Goal: Transaction & Acquisition: Purchase product/service

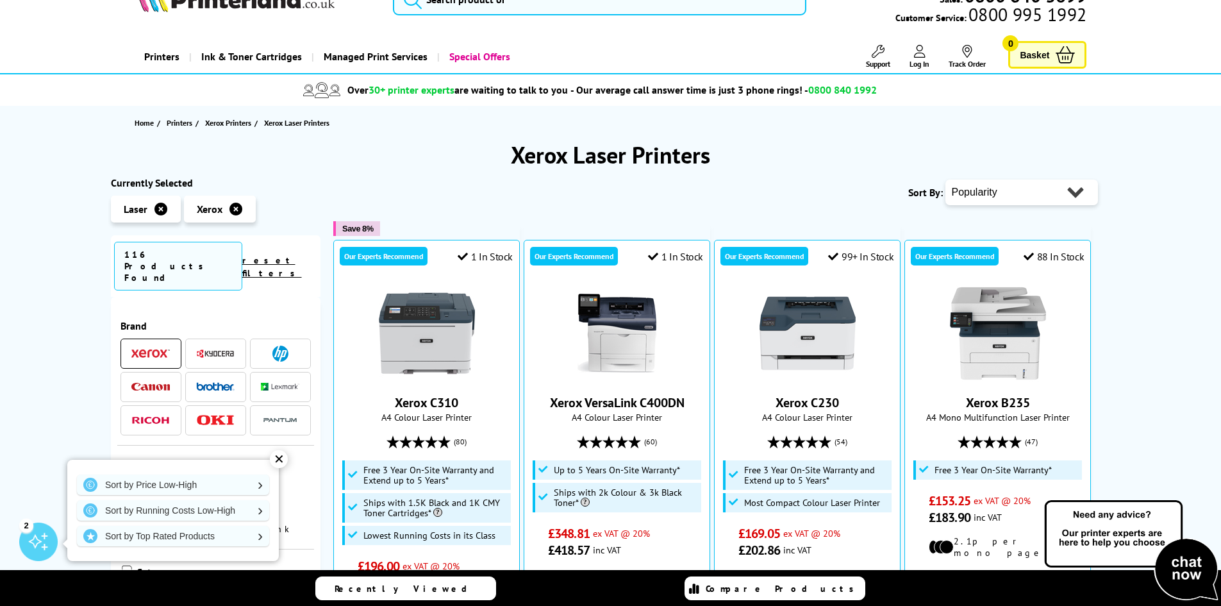
scroll to position [64, 0]
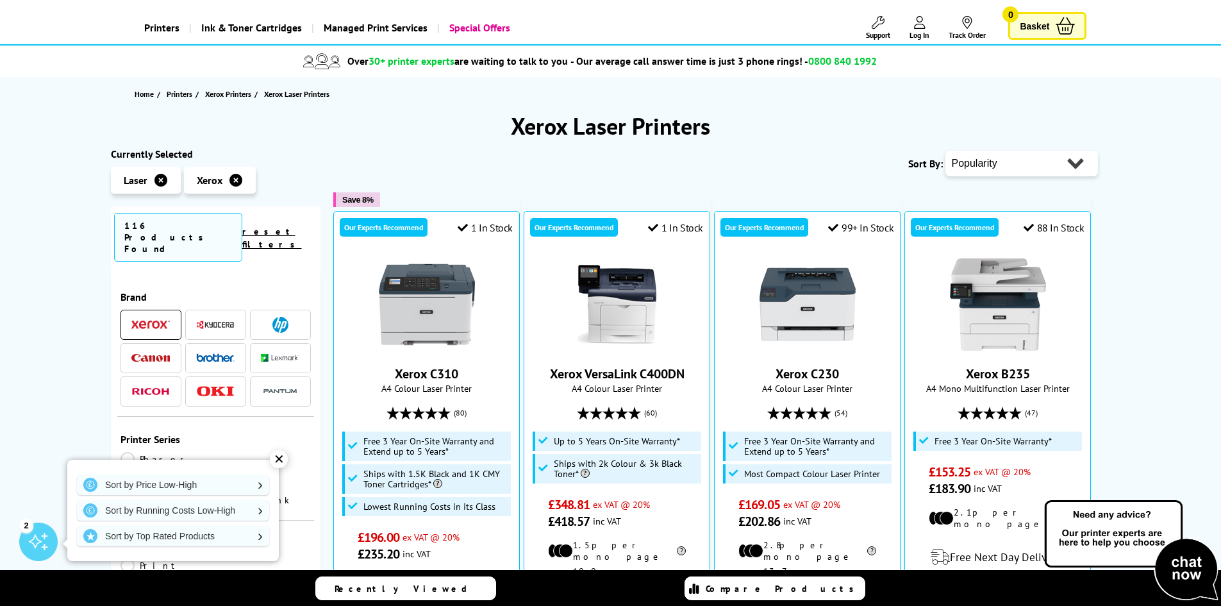
click at [277, 463] on div "✕" at bounding box center [279, 459] width 18 height 18
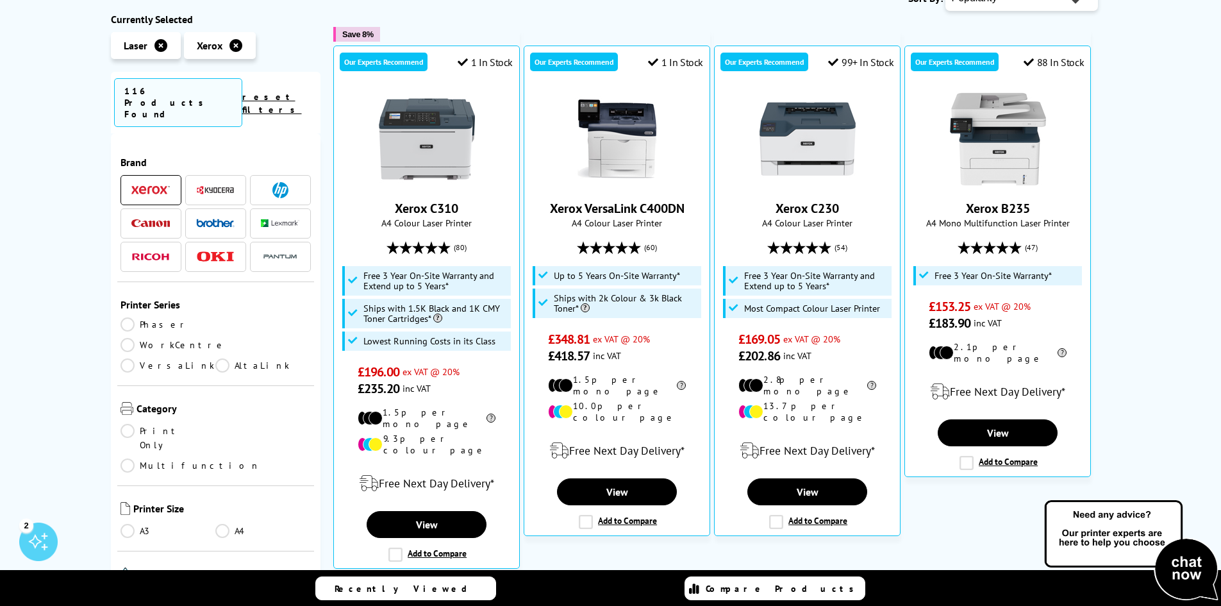
scroll to position [0, 0]
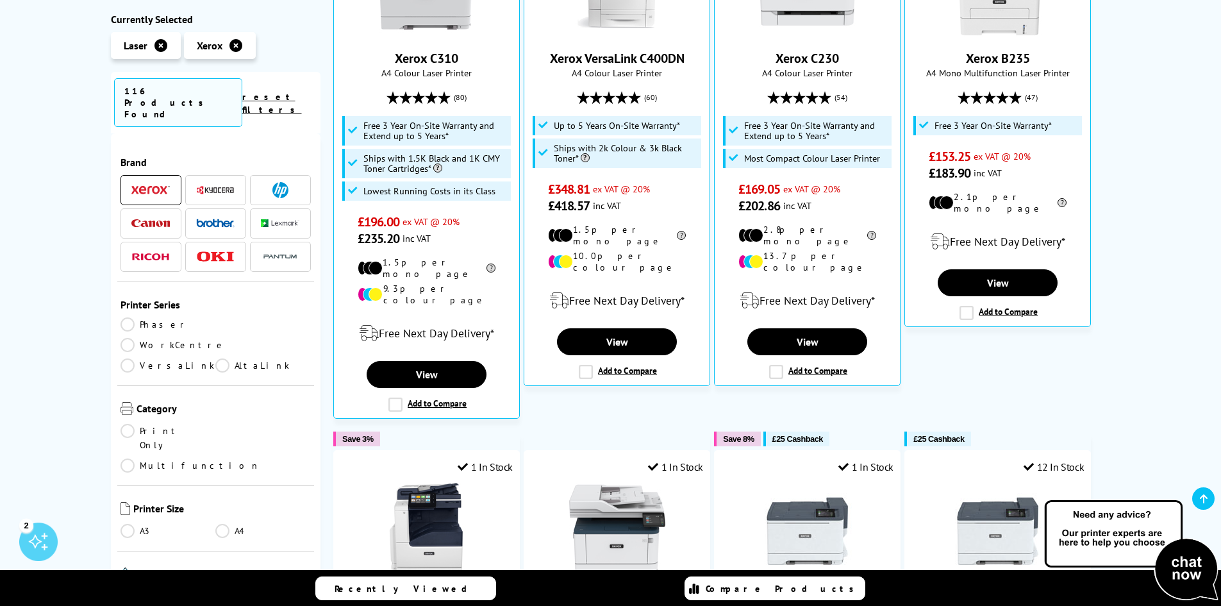
scroll to position [385, 0]
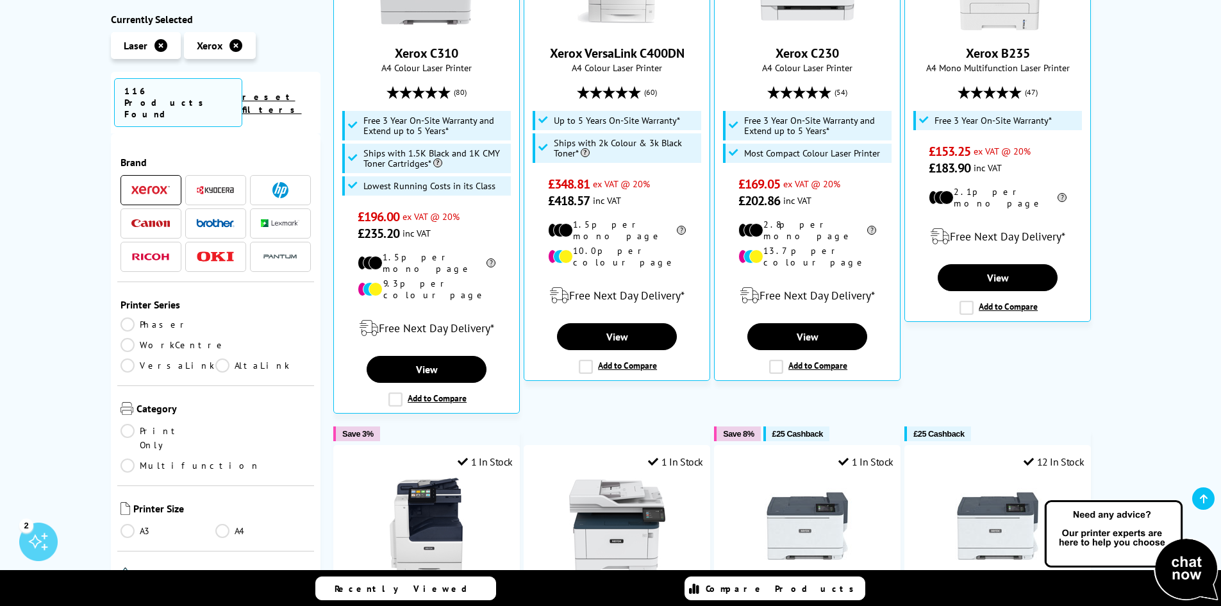
click at [129, 424] on link "Print Only" at bounding box center [167, 438] width 95 height 28
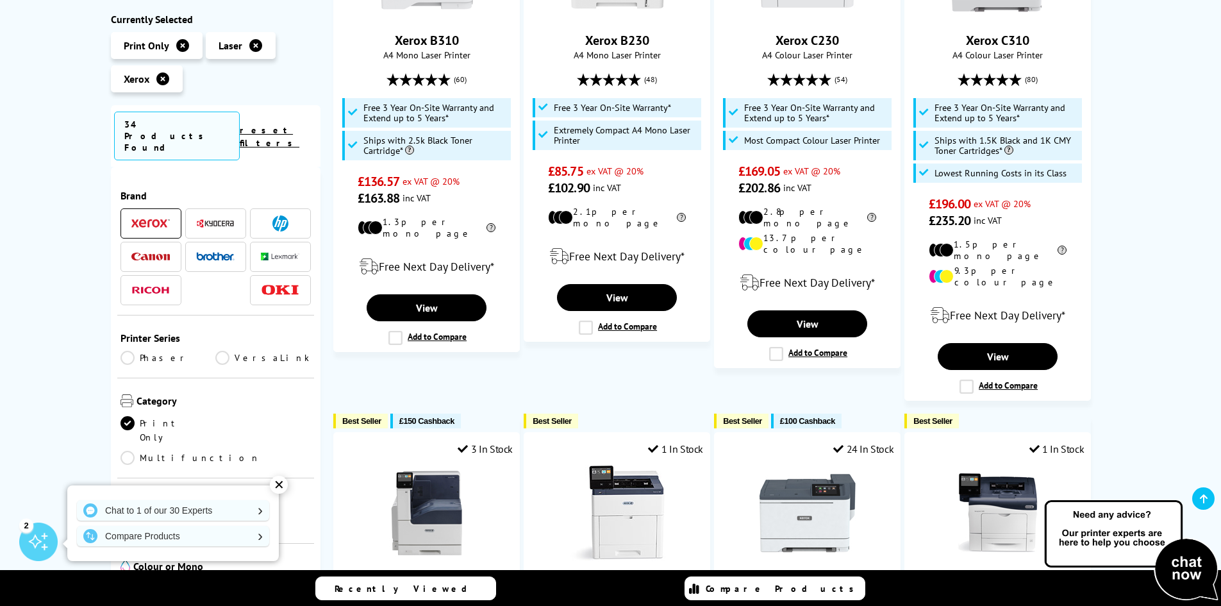
click at [220, 516] on link "A4" at bounding box center [262, 523] width 95 height 14
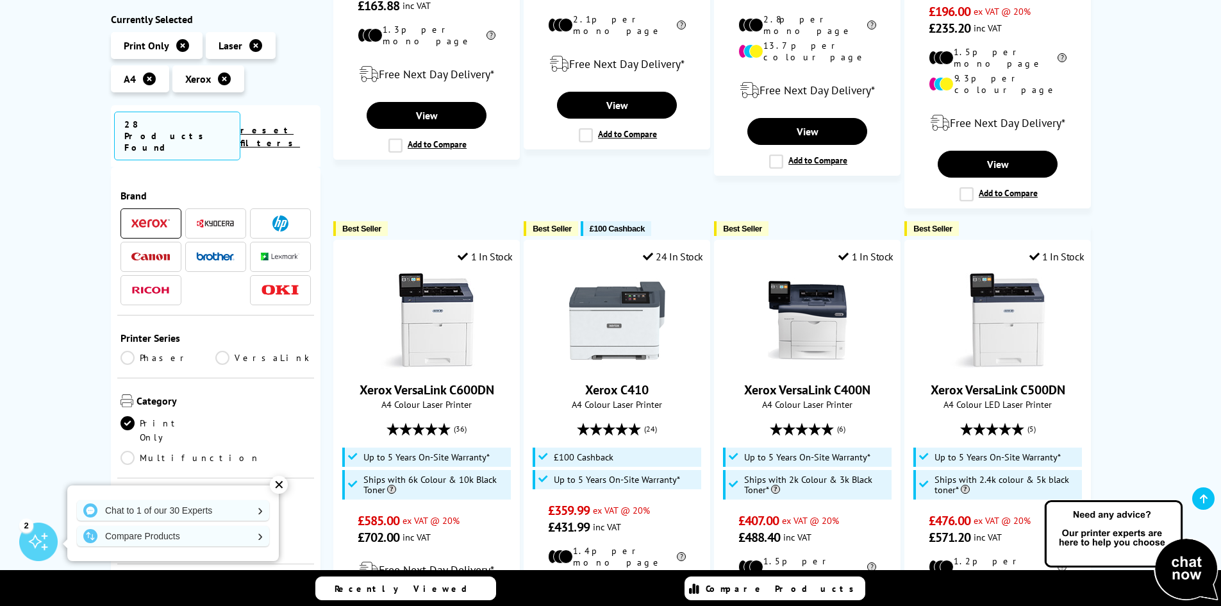
click at [276, 484] on div "✕" at bounding box center [279, 485] width 18 height 18
click at [35, 411] on div "Xerox A4 Print Only Laser Printers Currently Selected Print Only Laser A4" at bounding box center [610, 459] width 1221 height 1723
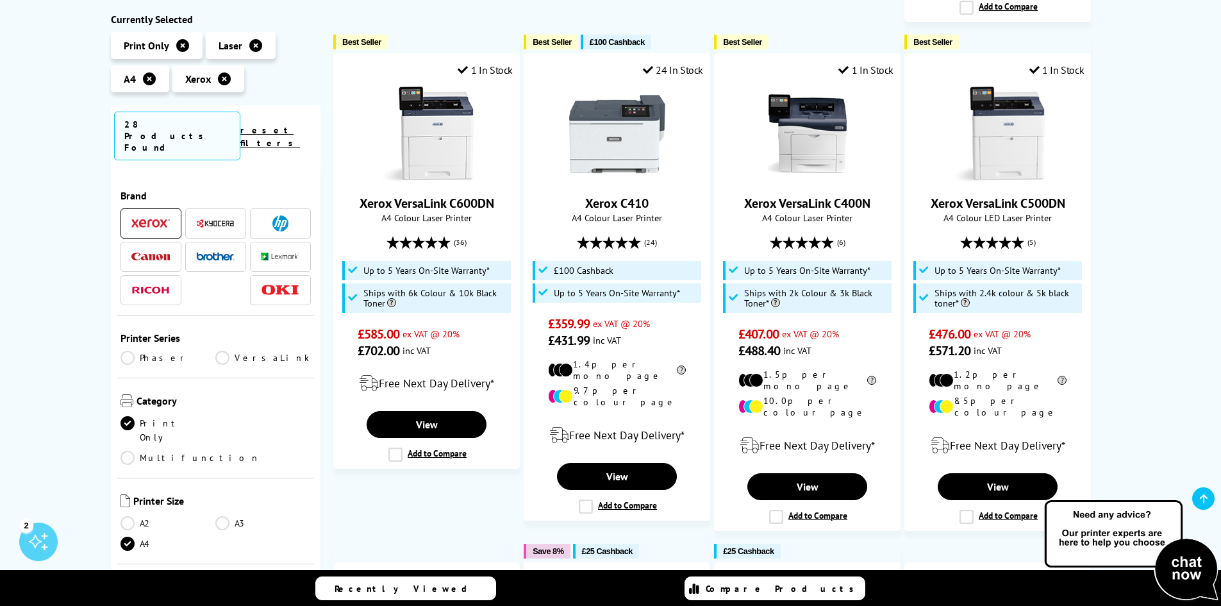
scroll to position [769, 0]
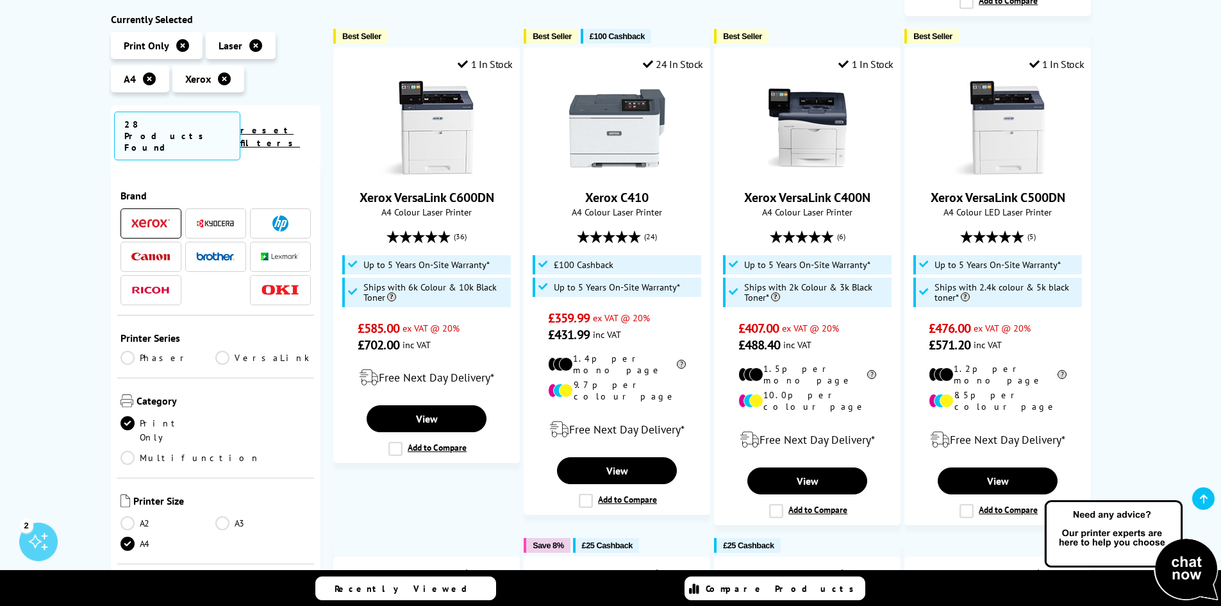
click at [132, 602] on link "Colour" at bounding box center [167, 609] width 95 height 14
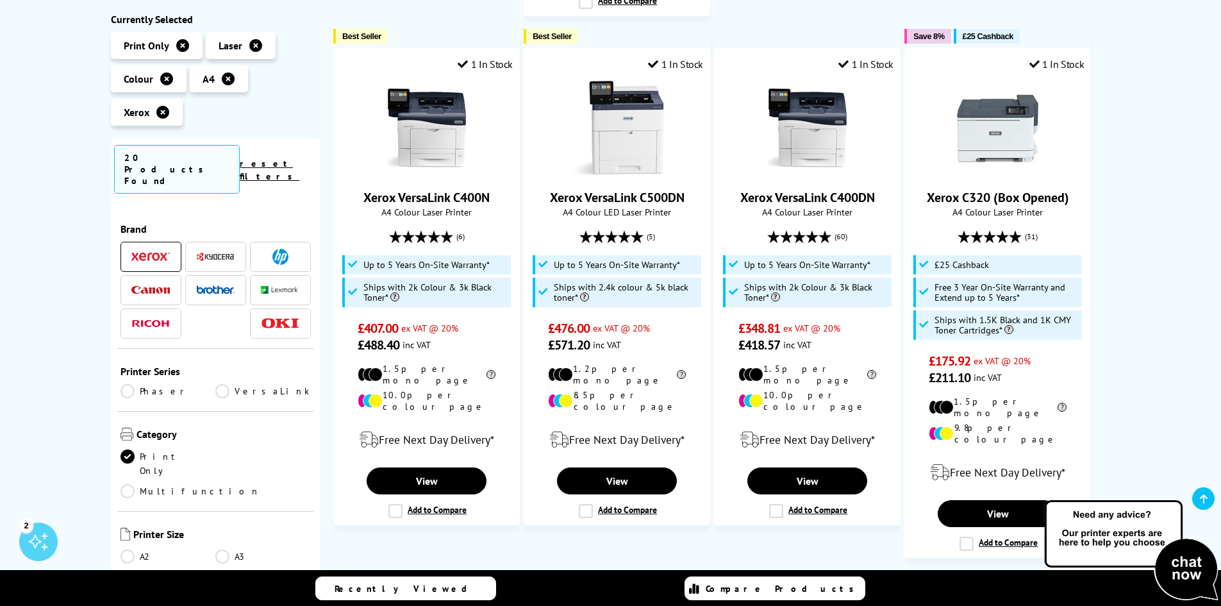
click at [1143, 211] on div "Xerox A4 Colour Print Only Laser Printers Currently Selected Print Only Laser C…" at bounding box center [610, 284] width 1221 height 1756
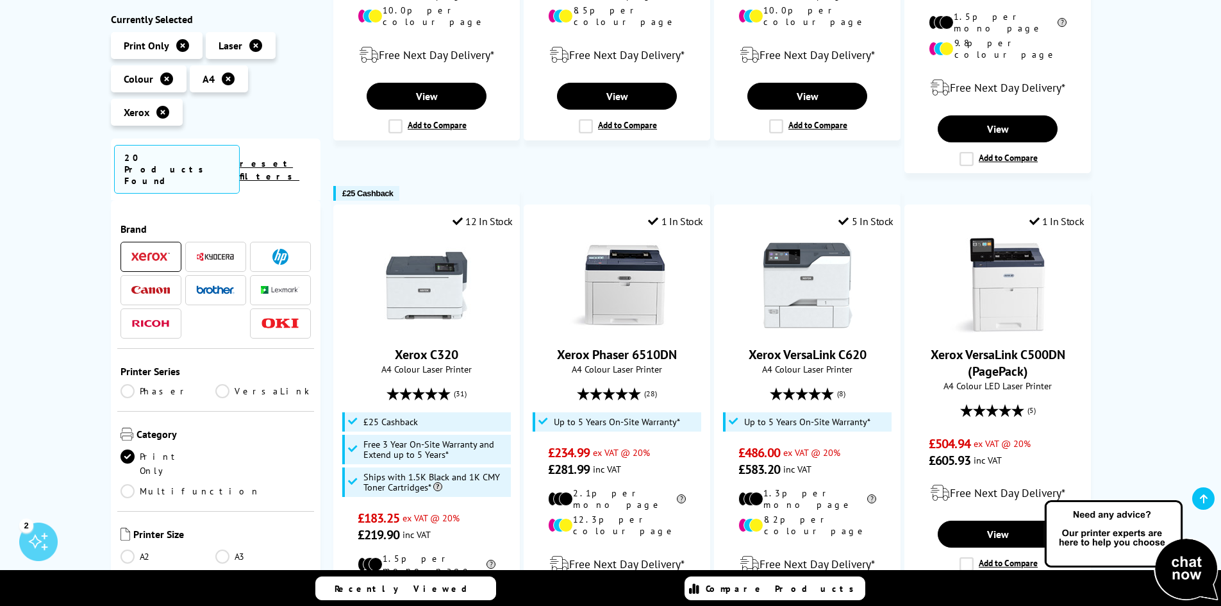
scroll to position [1218, 0]
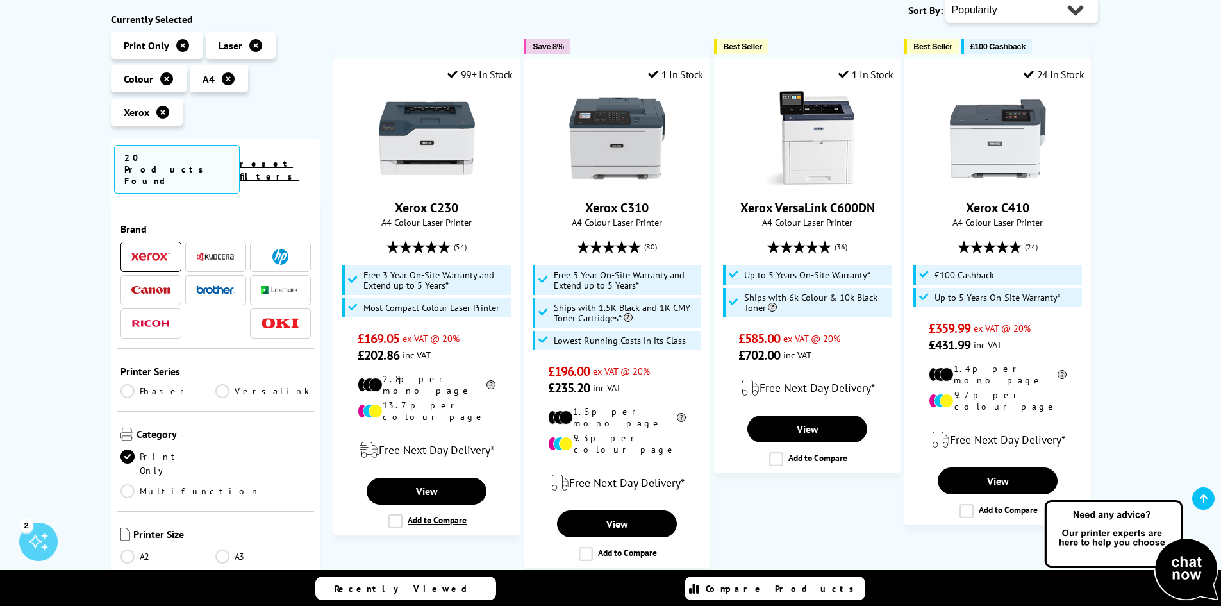
scroll to position [0, 0]
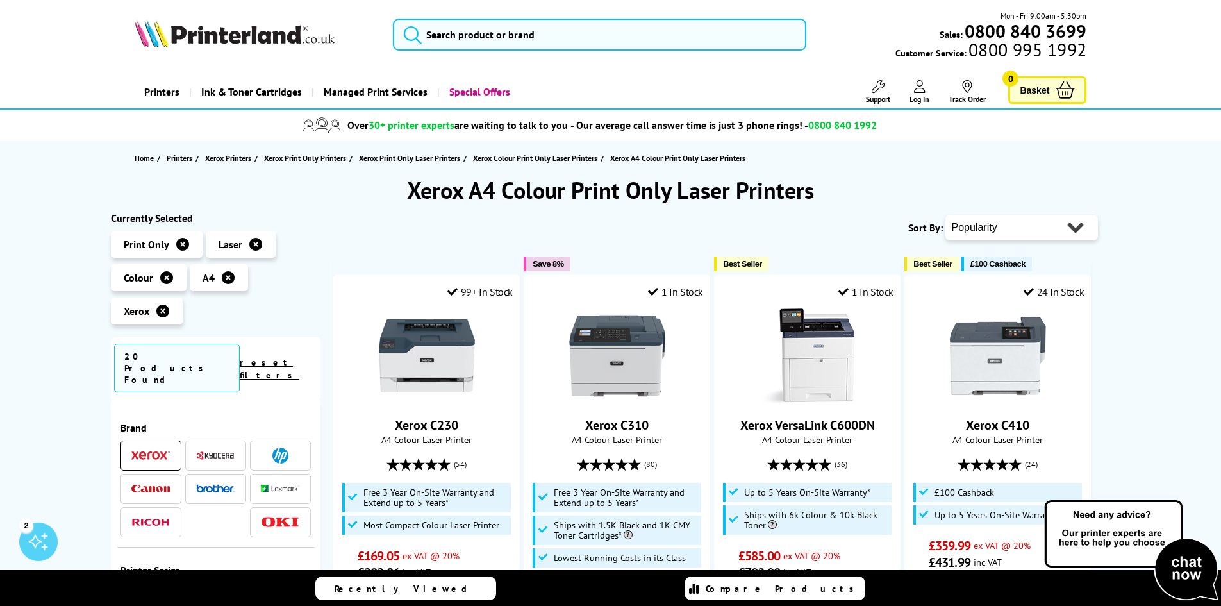
click at [1075, 234] on select "Popularity Rating Price - Low to High Price - High to Low Running Costs - Low t…" at bounding box center [1021, 228] width 153 height 26
select select "Price Ascending"
click at [945, 215] on select "Popularity Rating Price - Low to High Price - High to Low Running Costs - Low t…" at bounding box center [1021, 228] width 153 height 26
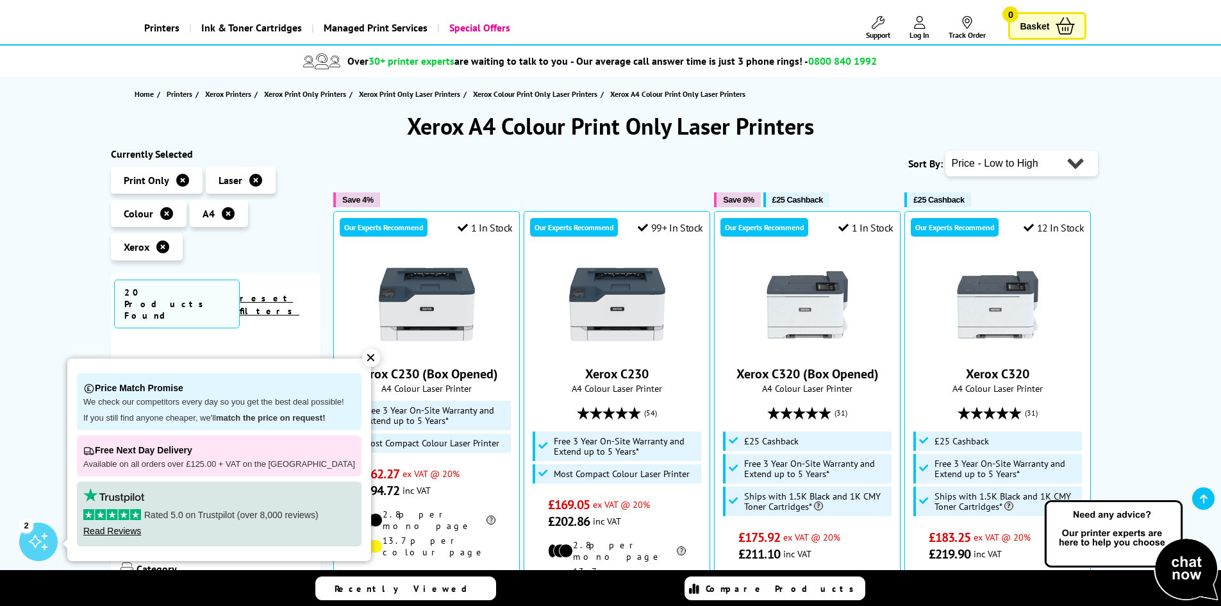
scroll to position [128, 0]
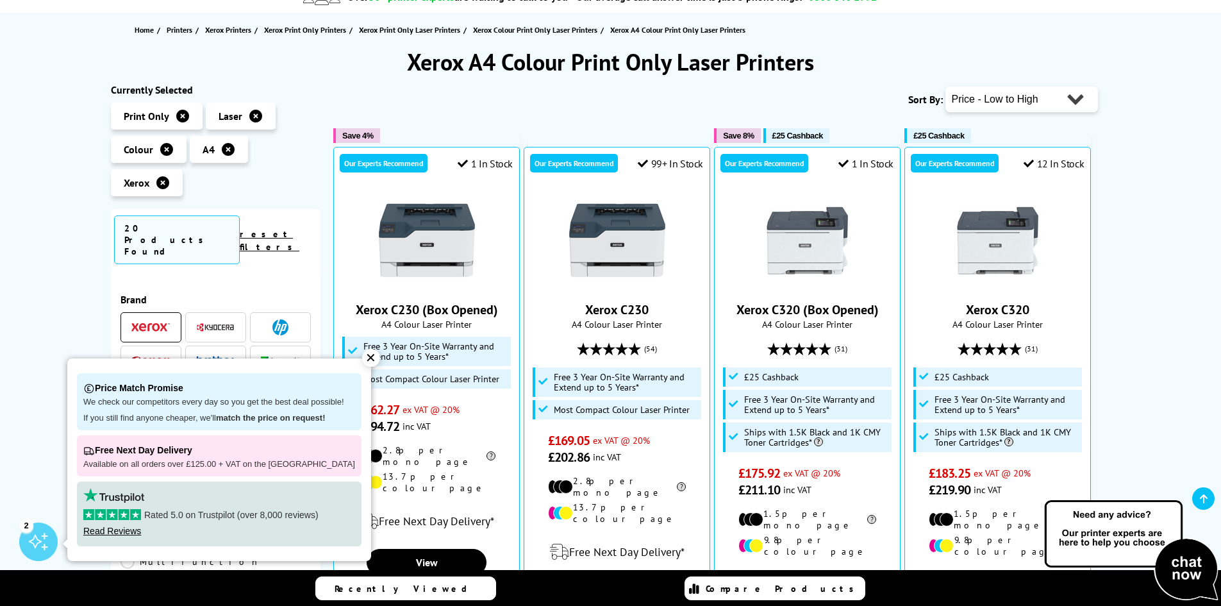
click at [362, 356] on div "✕" at bounding box center [371, 358] width 18 height 18
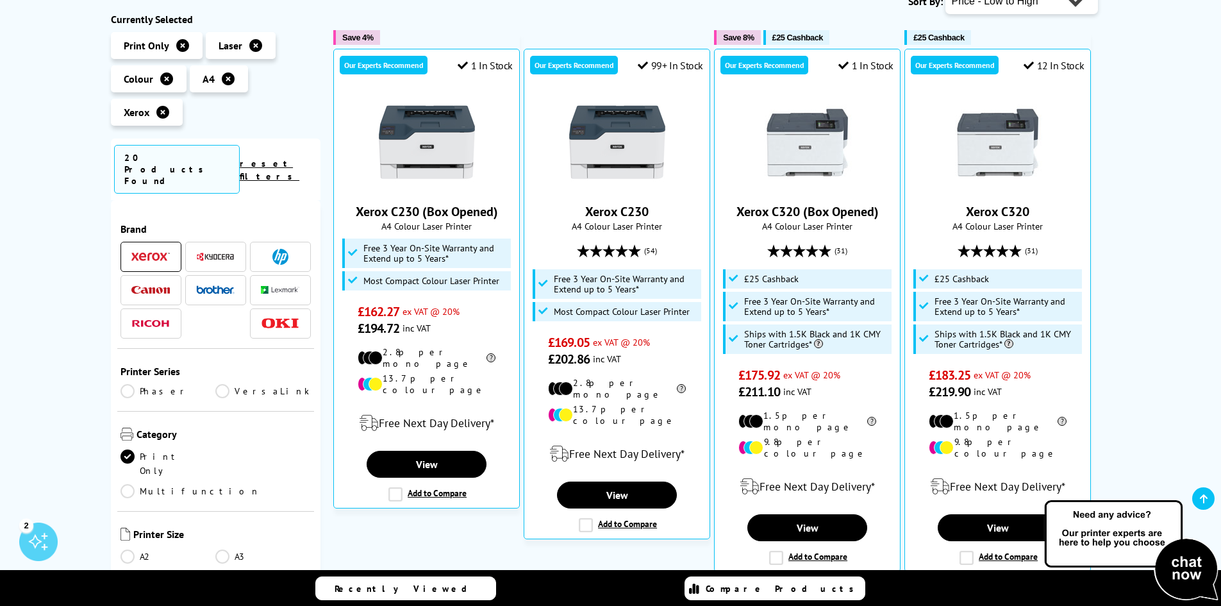
scroll to position [256, 0]
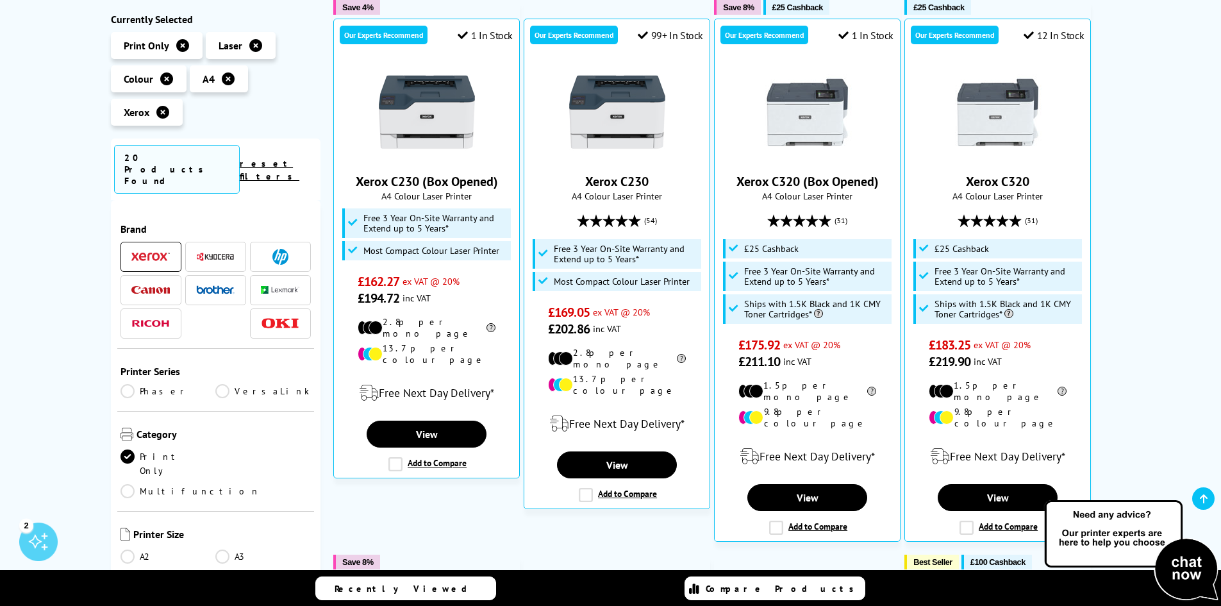
click at [999, 122] on img at bounding box center [998, 112] width 96 height 96
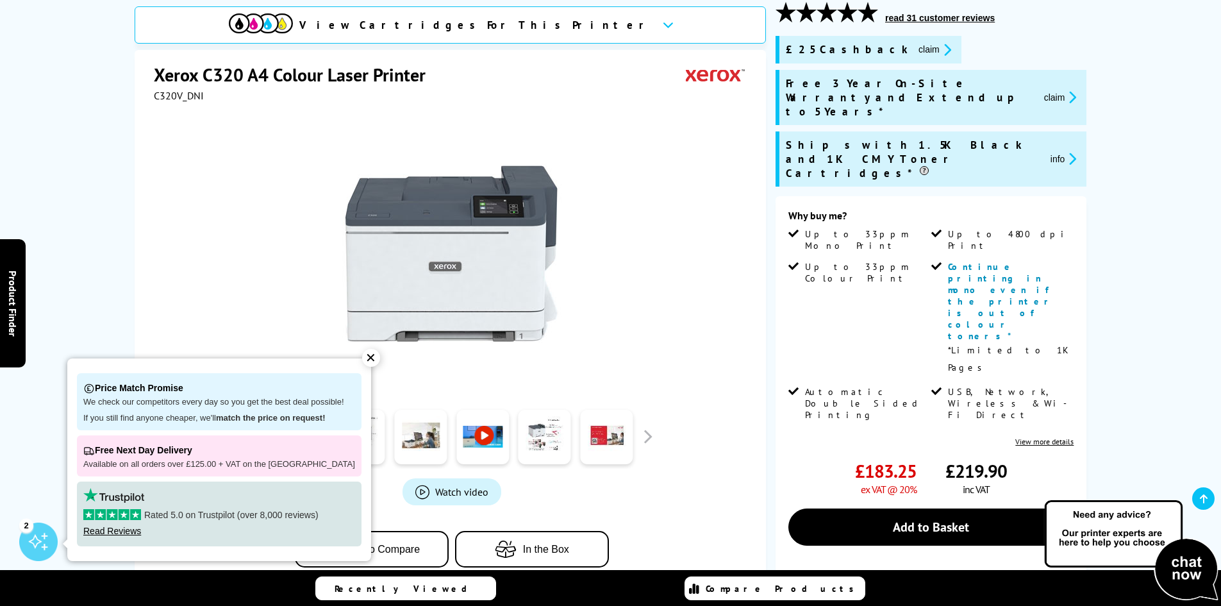
scroll to position [192, 0]
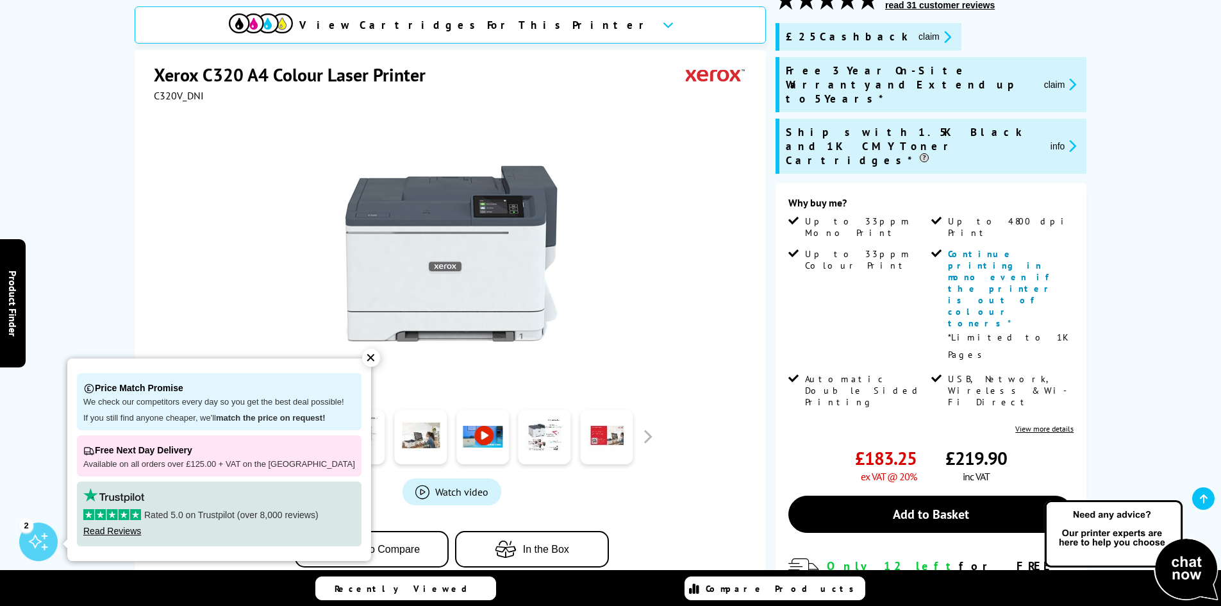
click at [139, 262] on div "Xerox C320 A4 Colour Laser Printer C320V_DNI Watch video" at bounding box center [450, 326] width 631 height 552
click at [716, 245] on div at bounding box center [452, 247] width 596 height 290
click at [362, 364] on div "✕" at bounding box center [371, 358] width 18 height 18
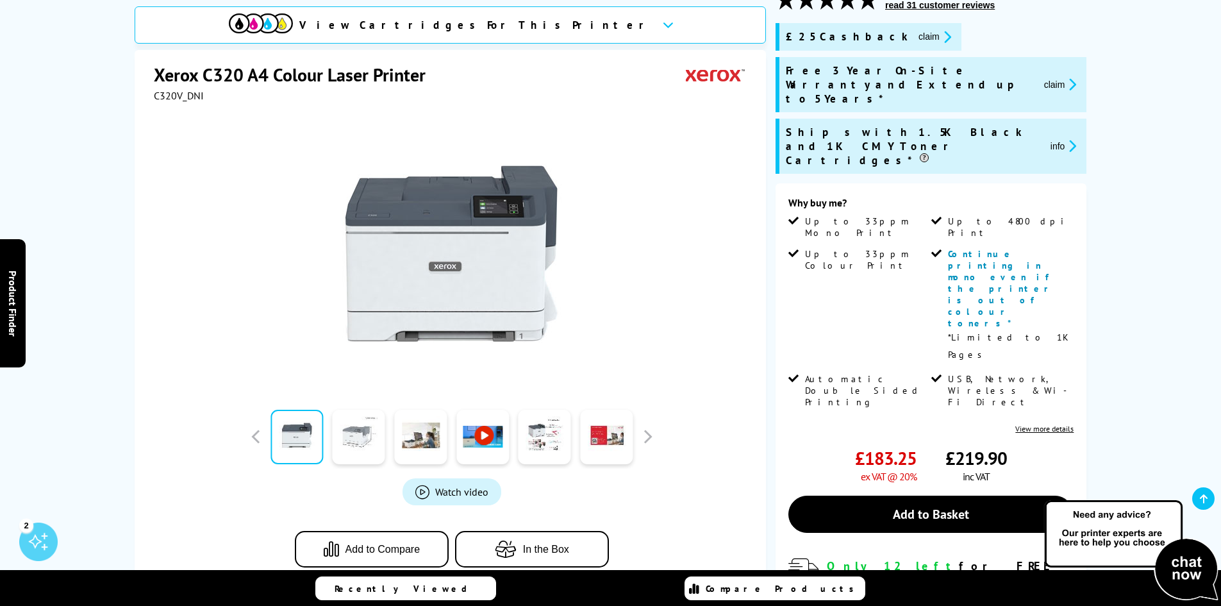
click at [352, 442] on link at bounding box center [359, 437] width 53 height 54
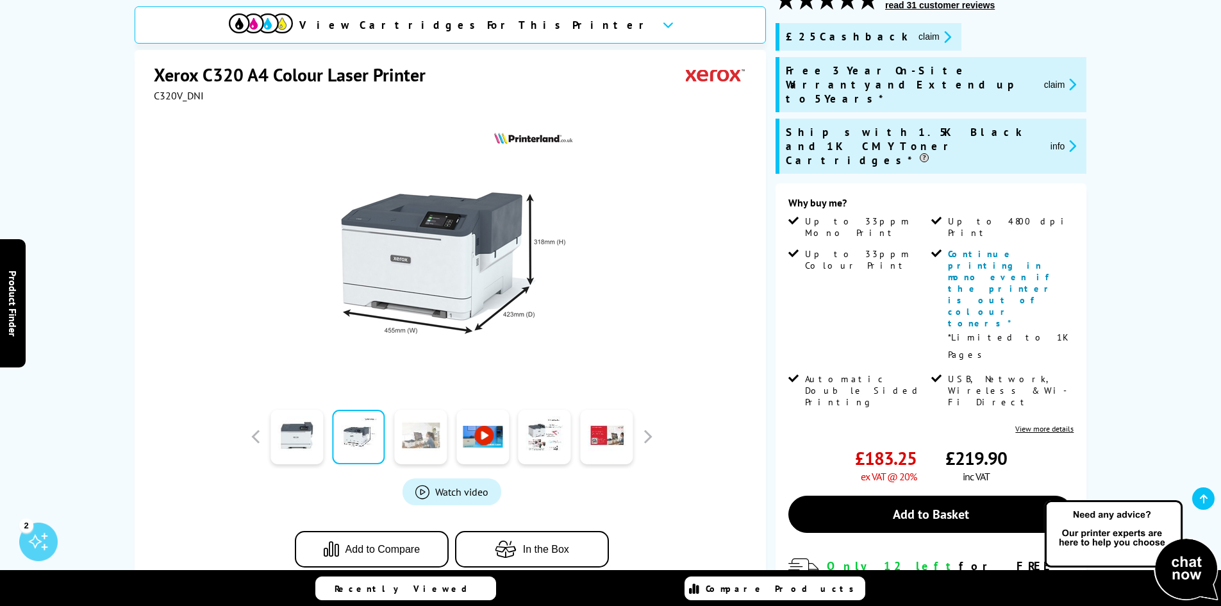
click at [436, 443] on link at bounding box center [420, 437] width 53 height 54
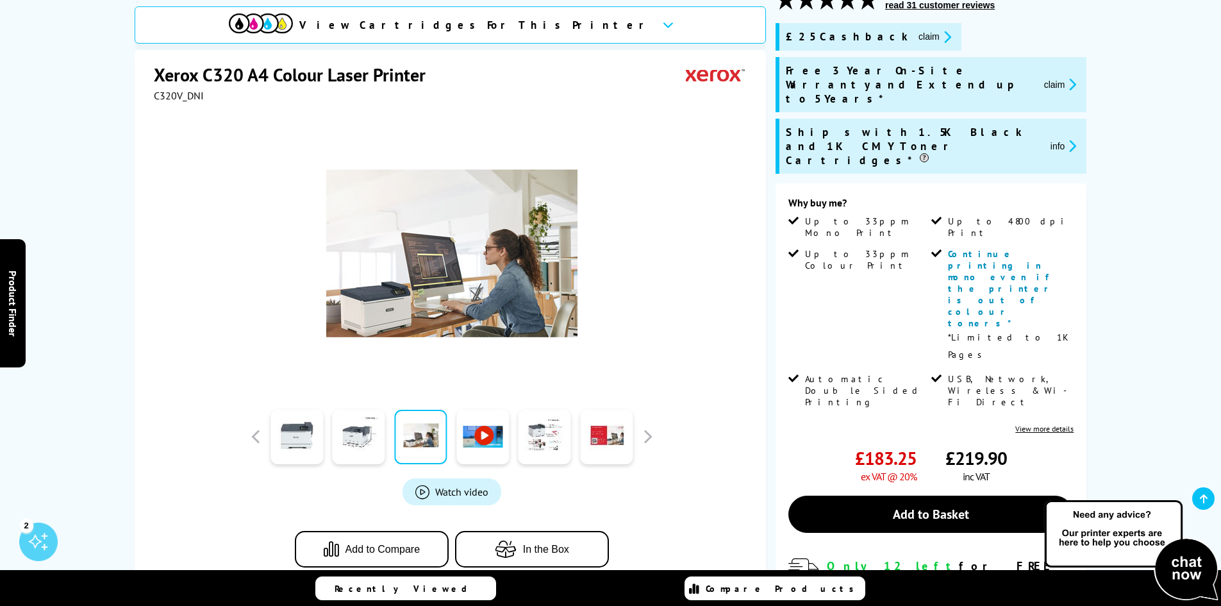
click at [486, 440] on link at bounding box center [482, 437] width 53 height 54
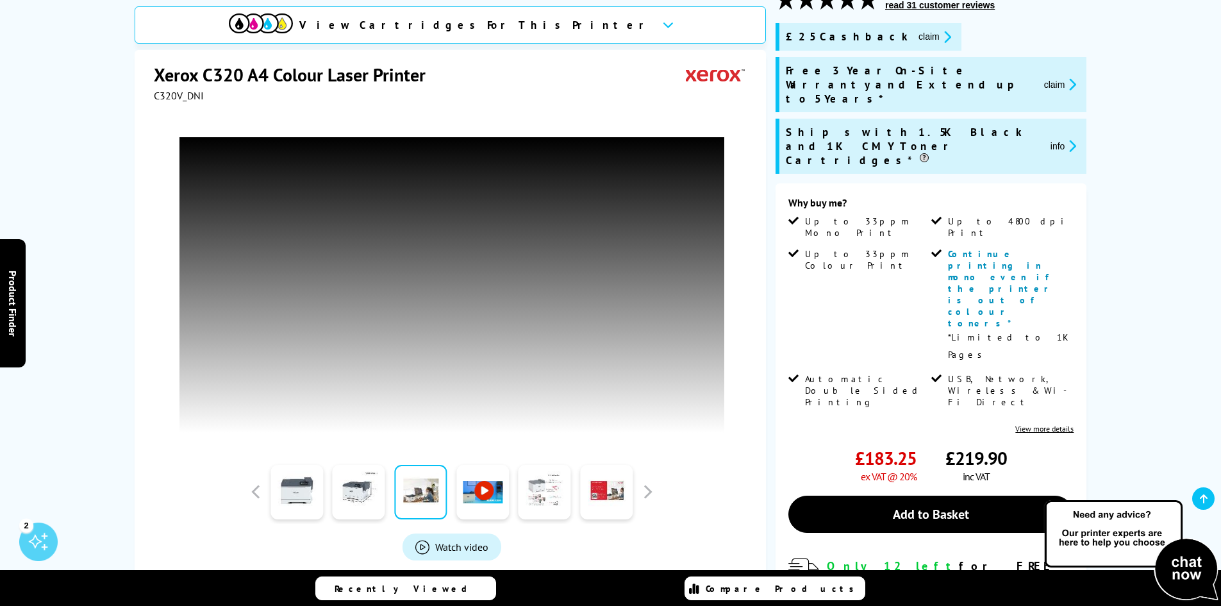
click at [541, 498] on link at bounding box center [544, 492] width 53 height 54
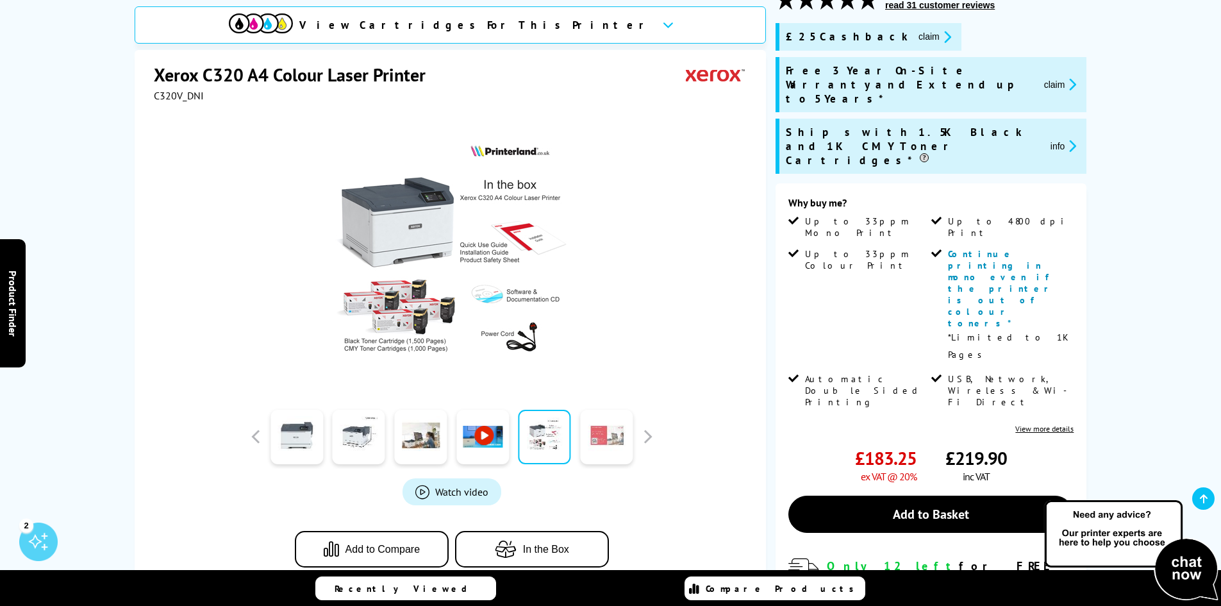
click at [609, 443] on link at bounding box center [606, 437] width 53 height 54
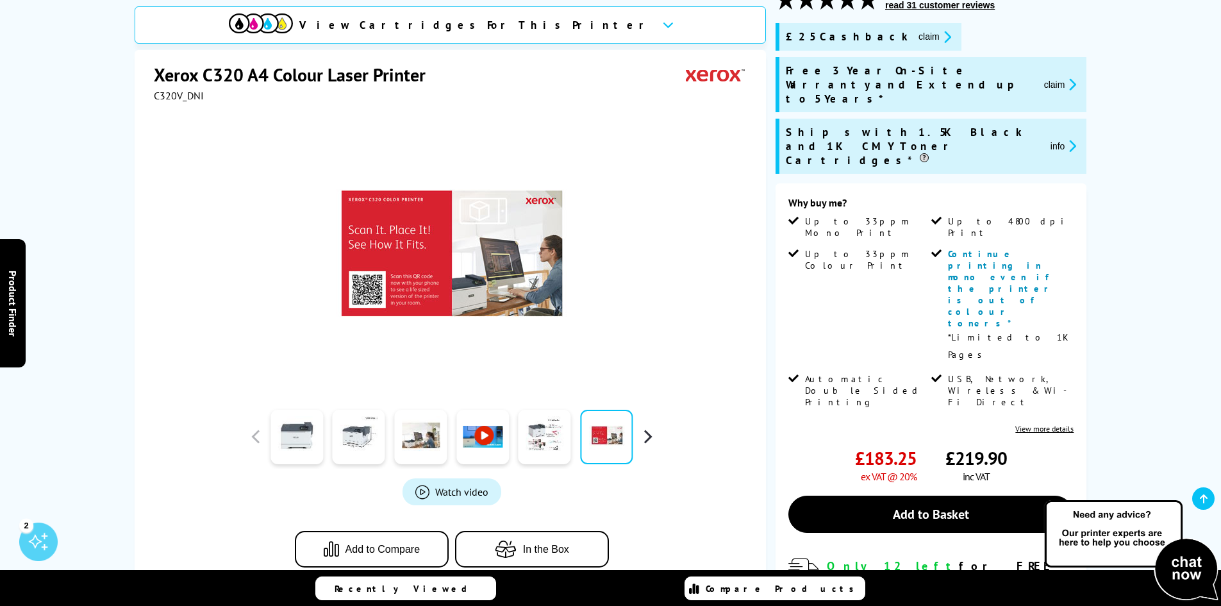
click at [652, 435] on button "button" at bounding box center [647, 436] width 19 height 19
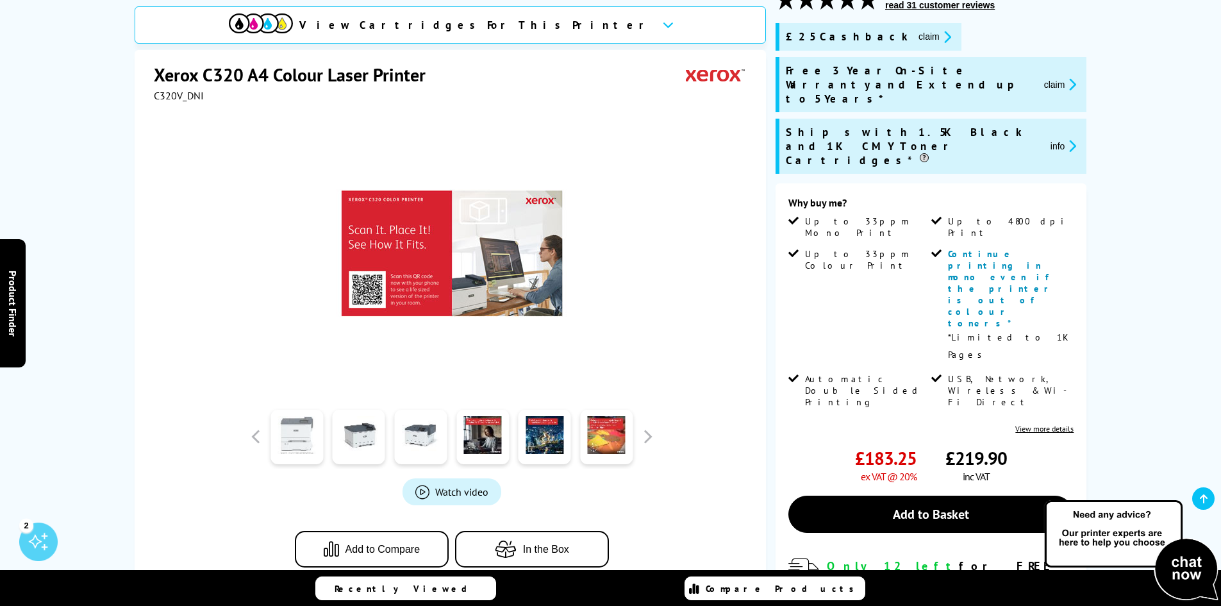
click at [285, 442] on link at bounding box center [296, 437] width 53 height 54
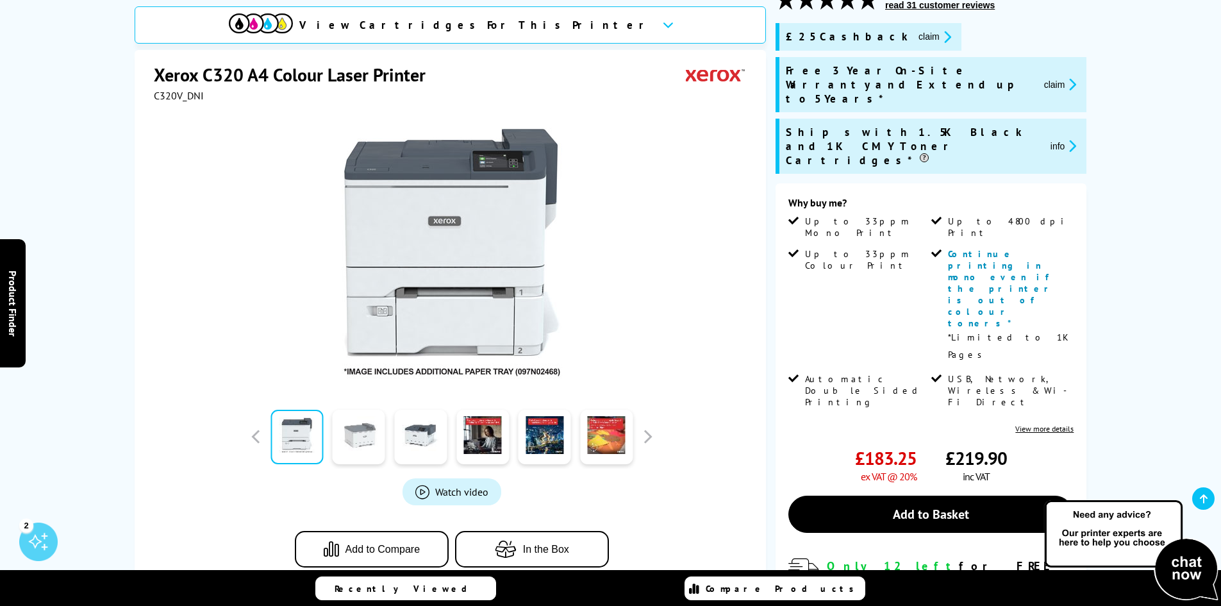
click at [351, 437] on link at bounding box center [359, 437] width 53 height 54
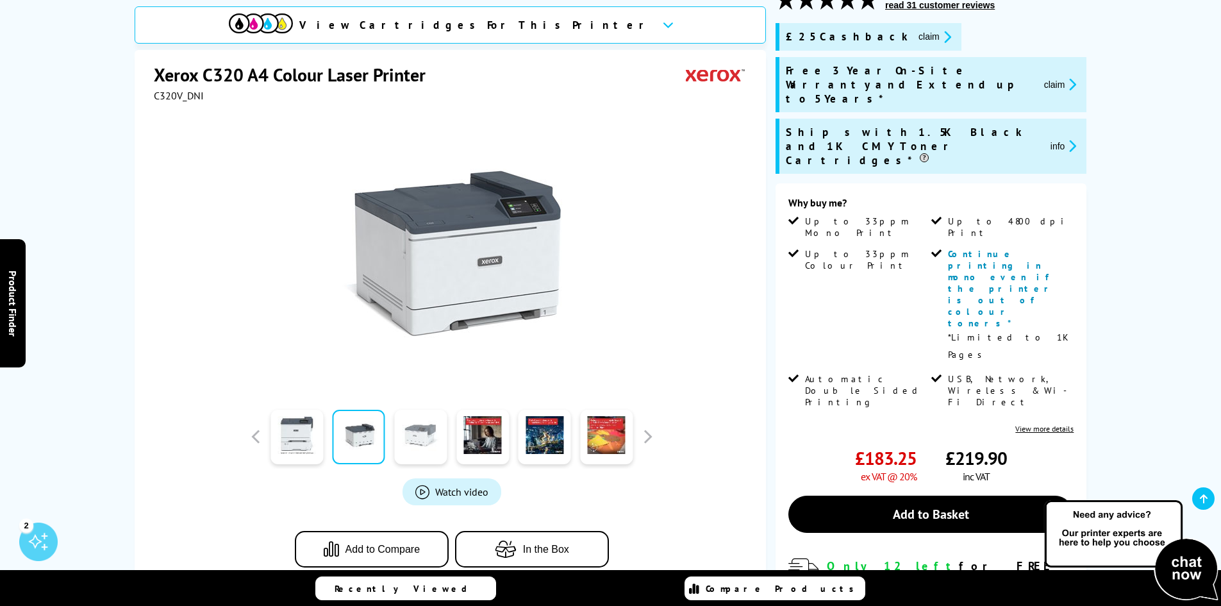
click at [434, 435] on link at bounding box center [420, 437] width 53 height 54
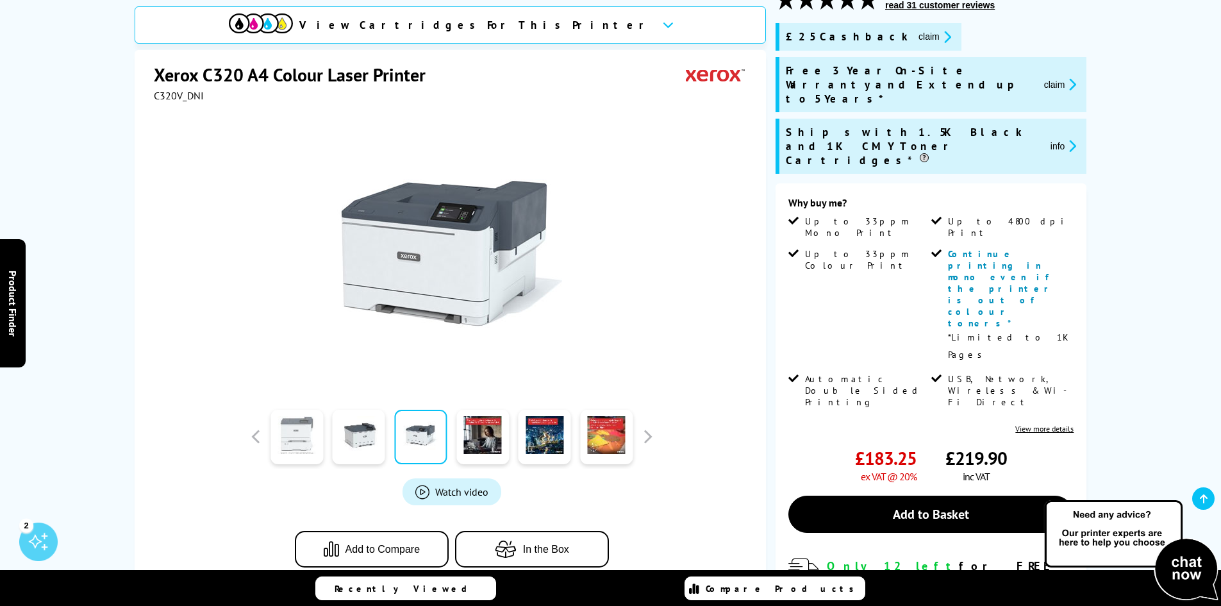
click at [283, 449] on link at bounding box center [296, 437] width 53 height 54
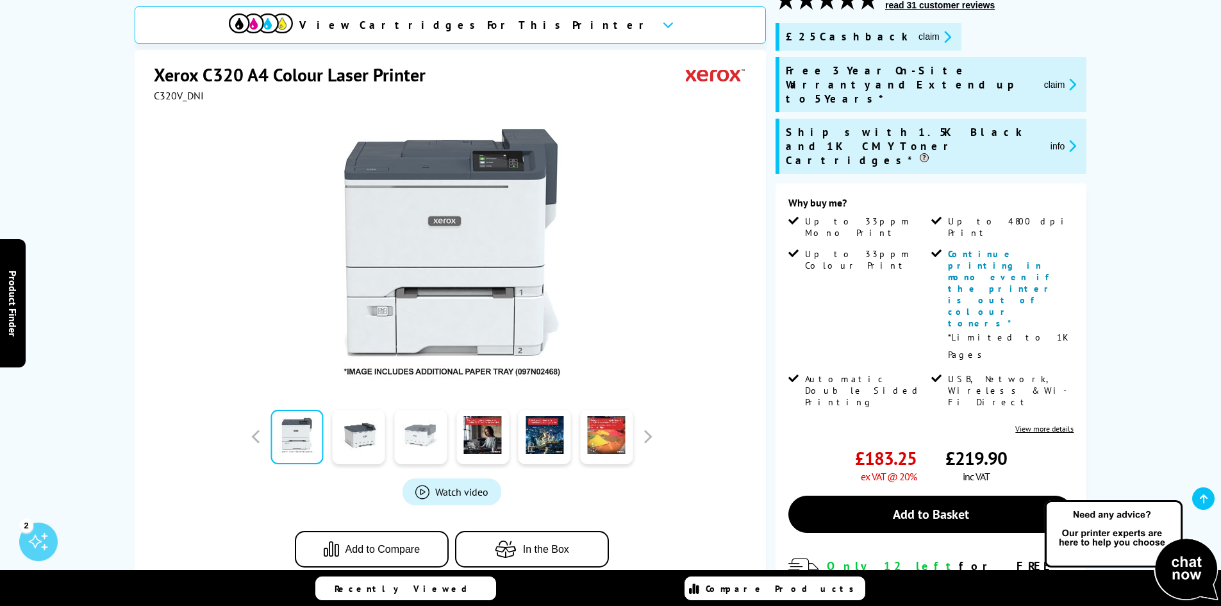
click at [410, 442] on link at bounding box center [420, 437] width 53 height 54
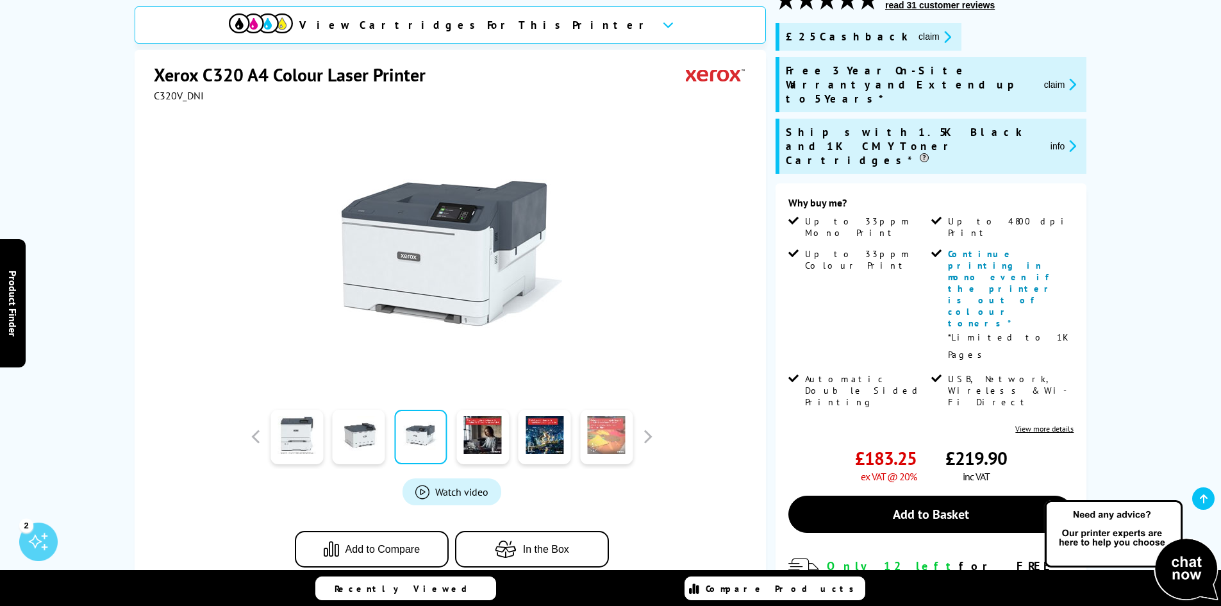
click at [620, 443] on link at bounding box center [606, 437] width 53 height 54
